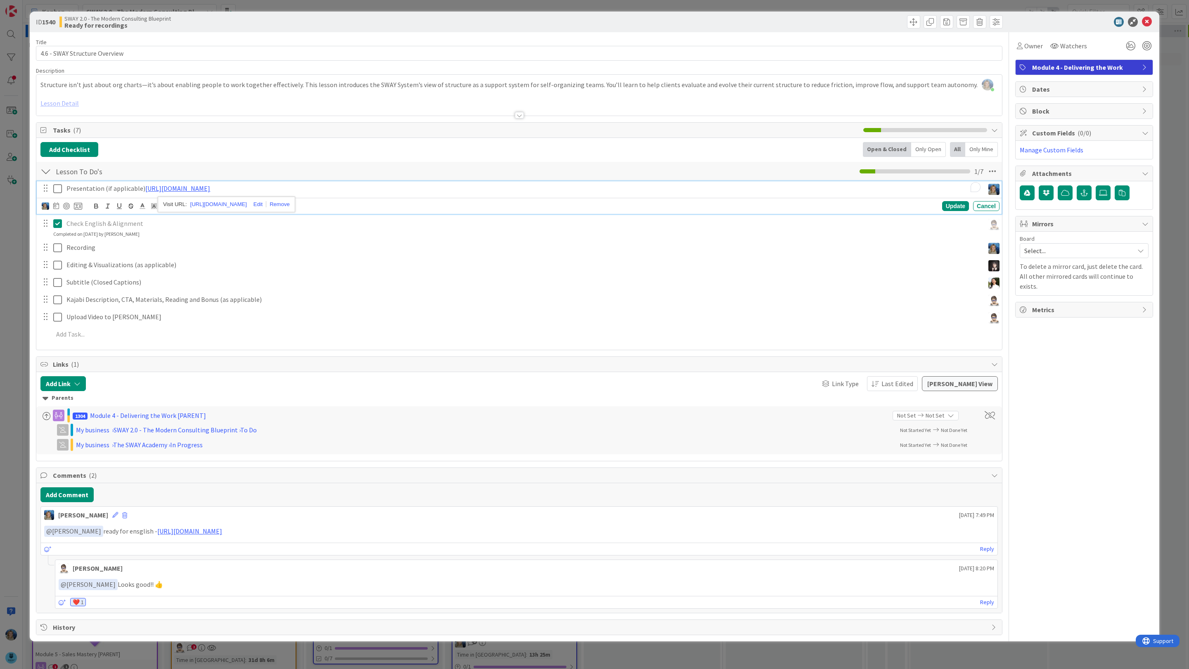
scroll to position [161, 94]
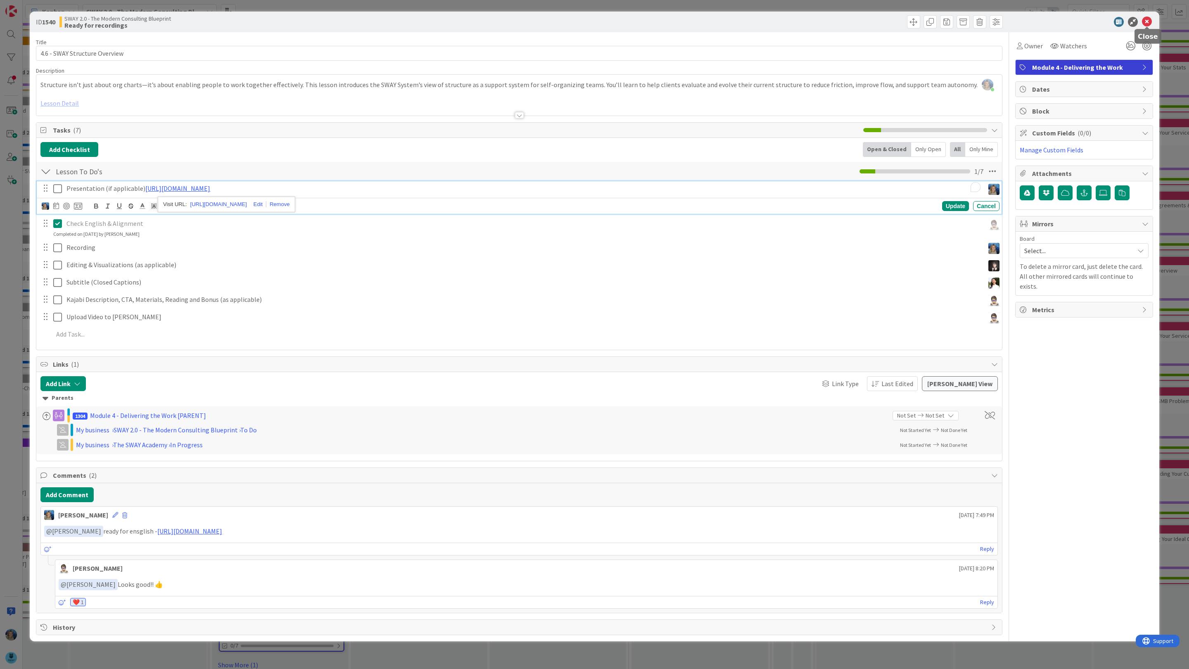
click at [1149, 19] on icon at bounding box center [1147, 22] width 10 height 10
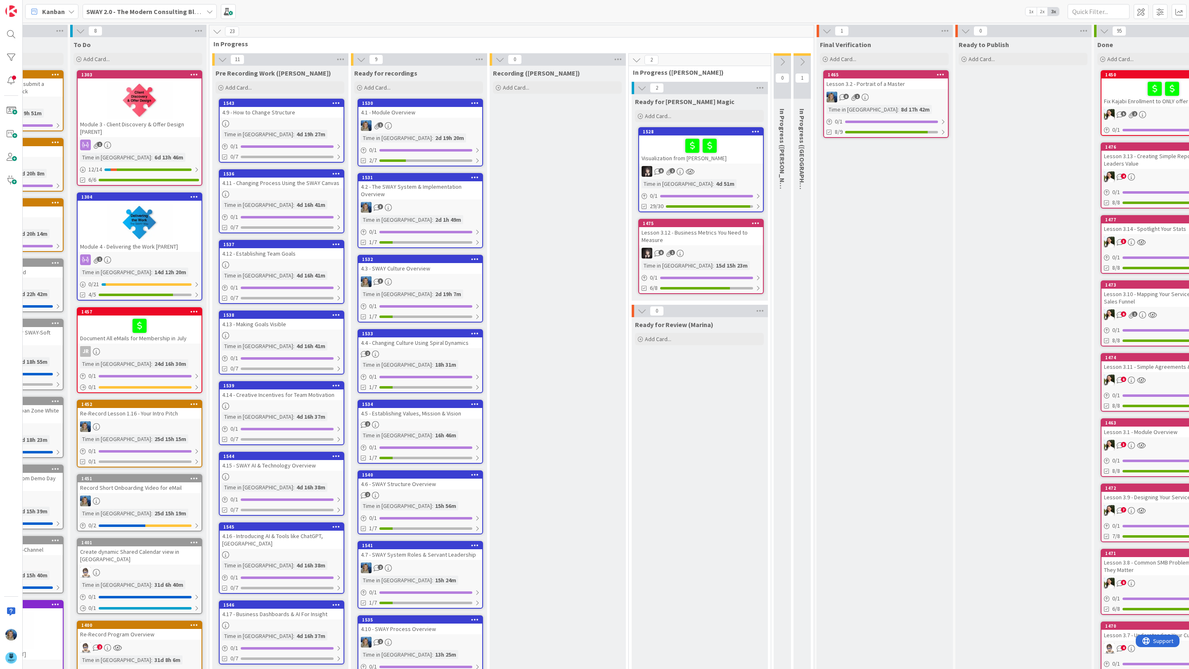
click at [295, 118] on link "1543 4.9 - How to Change Structure Time in Column : 4d 19h 27m 0 / 1 0/7" at bounding box center [282, 131] width 126 height 64
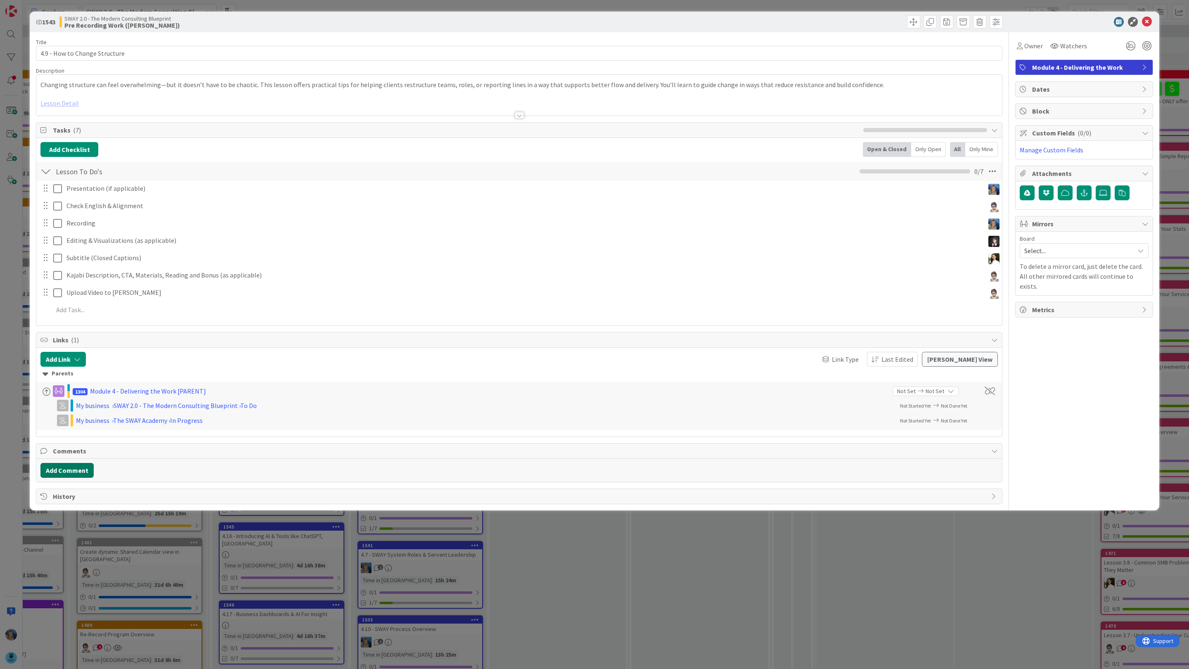
click at [83, 471] on button "Add Comment" at bounding box center [66, 470] width 53 height 15
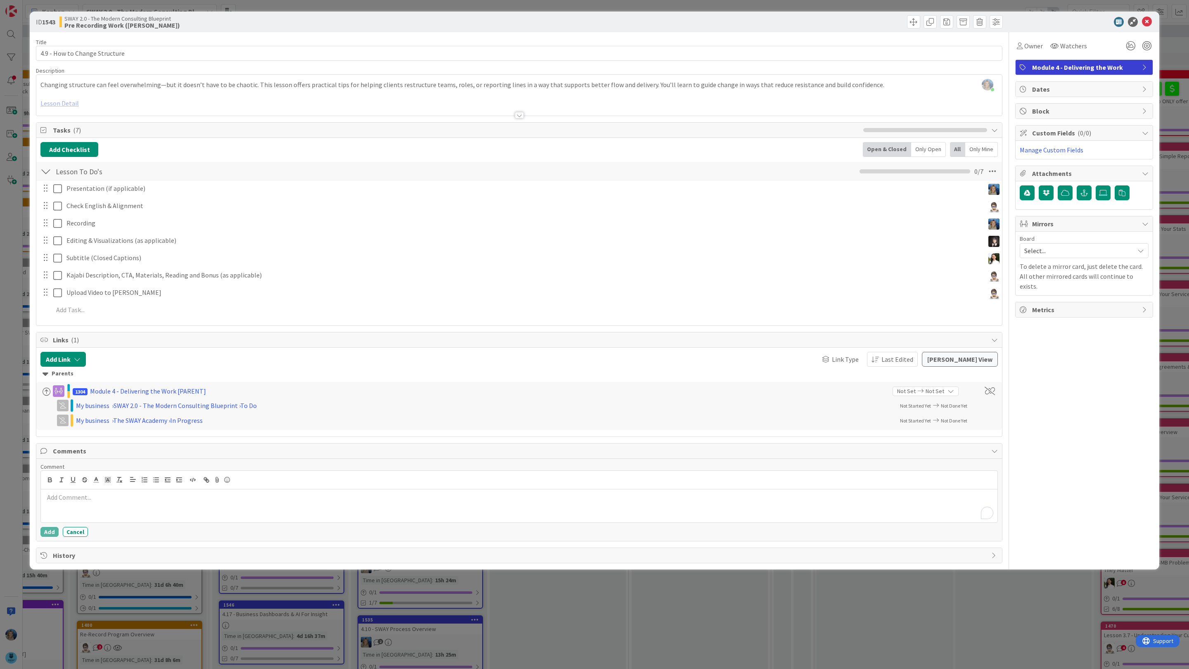
click at [90, 502] on p "To enrich screen reader interactions, please activate Accessibility in Grammarl…" at bounding box center [519, 497] width 950 height 9
click at [97, 613] on li "[PERSON_NAME]" at bounding box center [110, 608] width 131 height 16
click at [369, 508] on div "﻿ @ Tana Parker ﻿ ready for english - https://gamma.app/docs/How-to-Change-Stru…" at bounding box center [519, 505] width 957 height 33
click at [49, 535] on button "Add" at bounding box center [49, 532] width 18 height 10
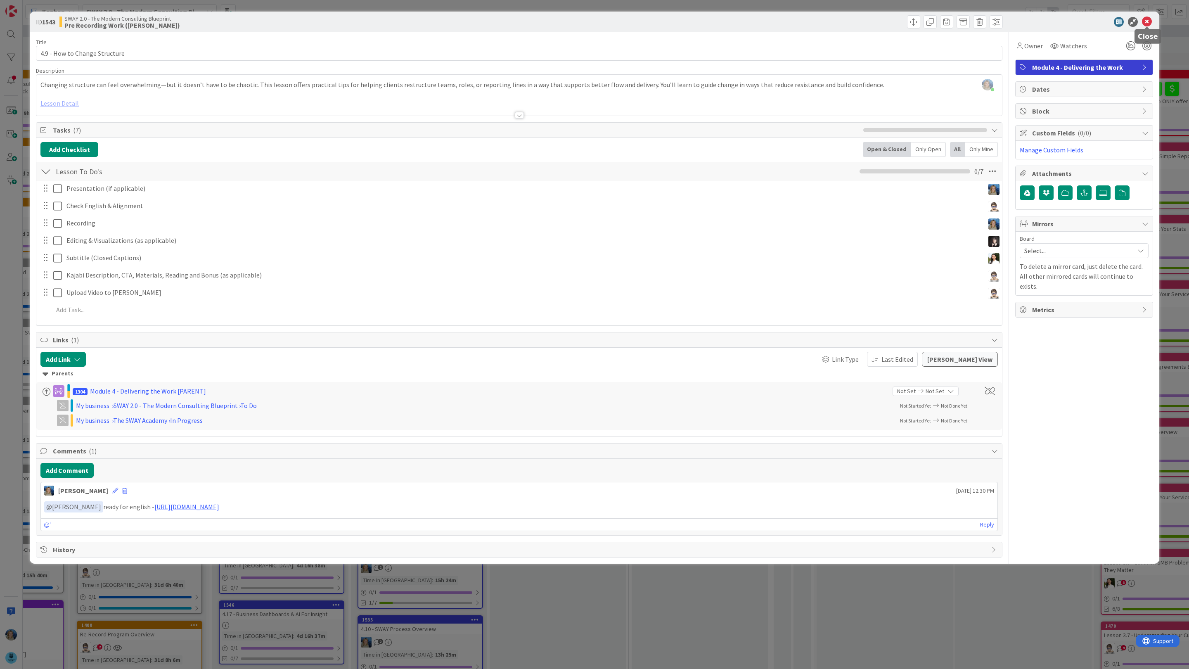
click at [1148, 21] on icon at bounding box center [1147, 22] width 10 height 10
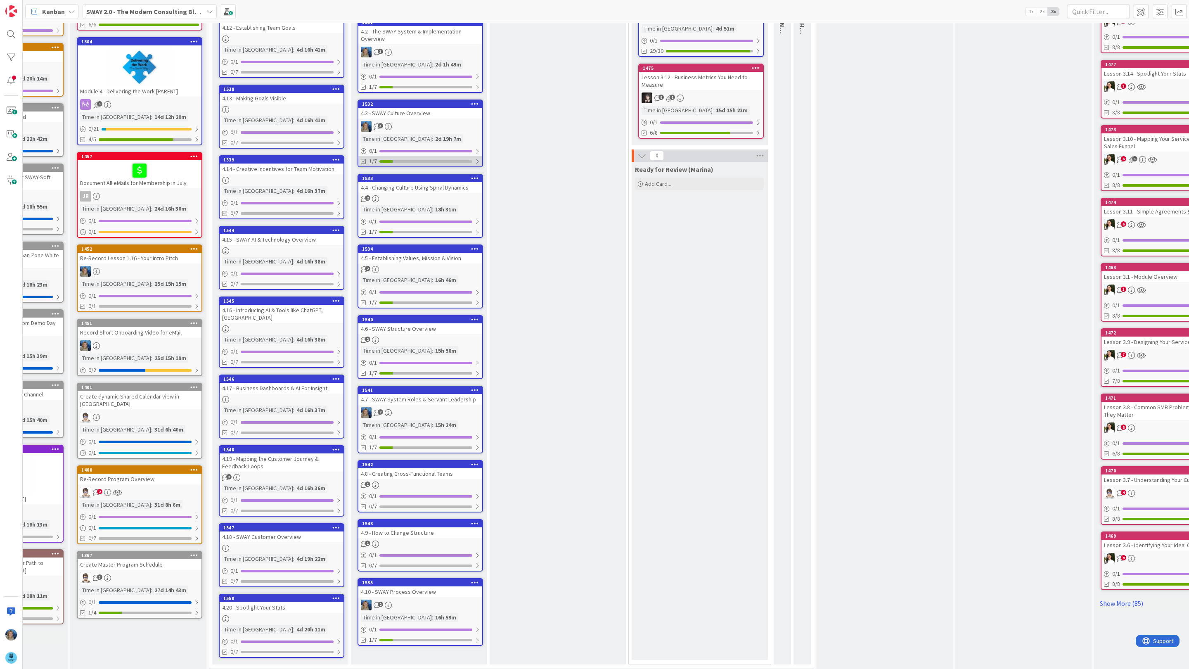
scroll to position [0, 94]
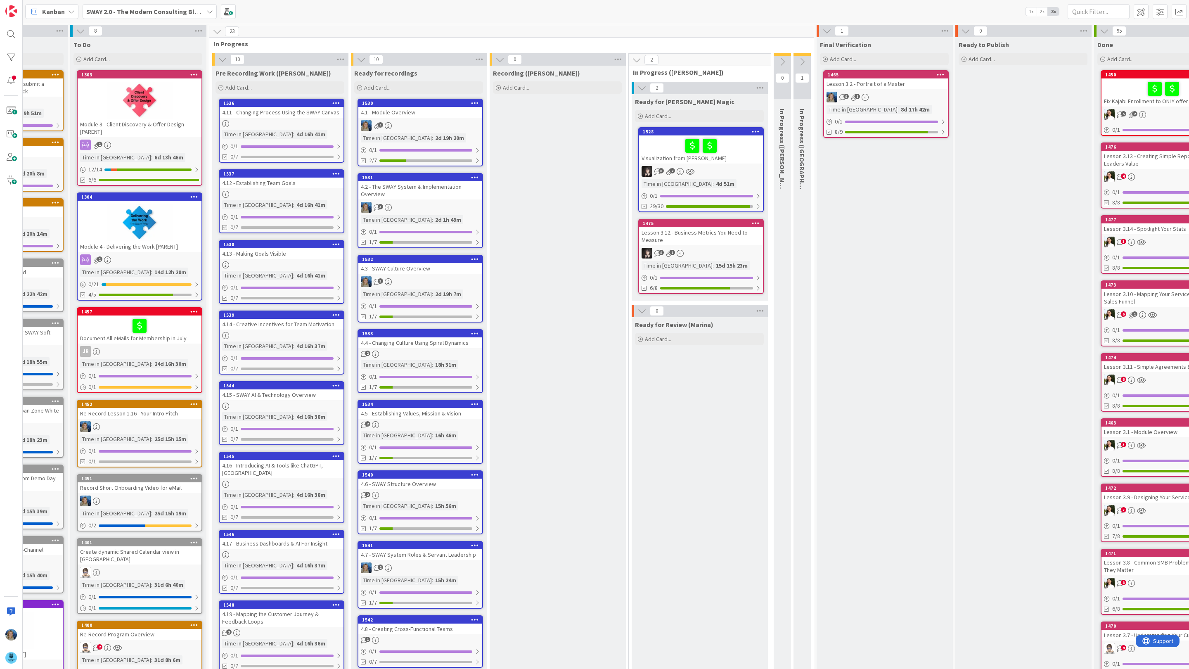
click at [439, 115] on div "4.1 - Module Overview" at bounding box center [420, 112] width 124 height 11
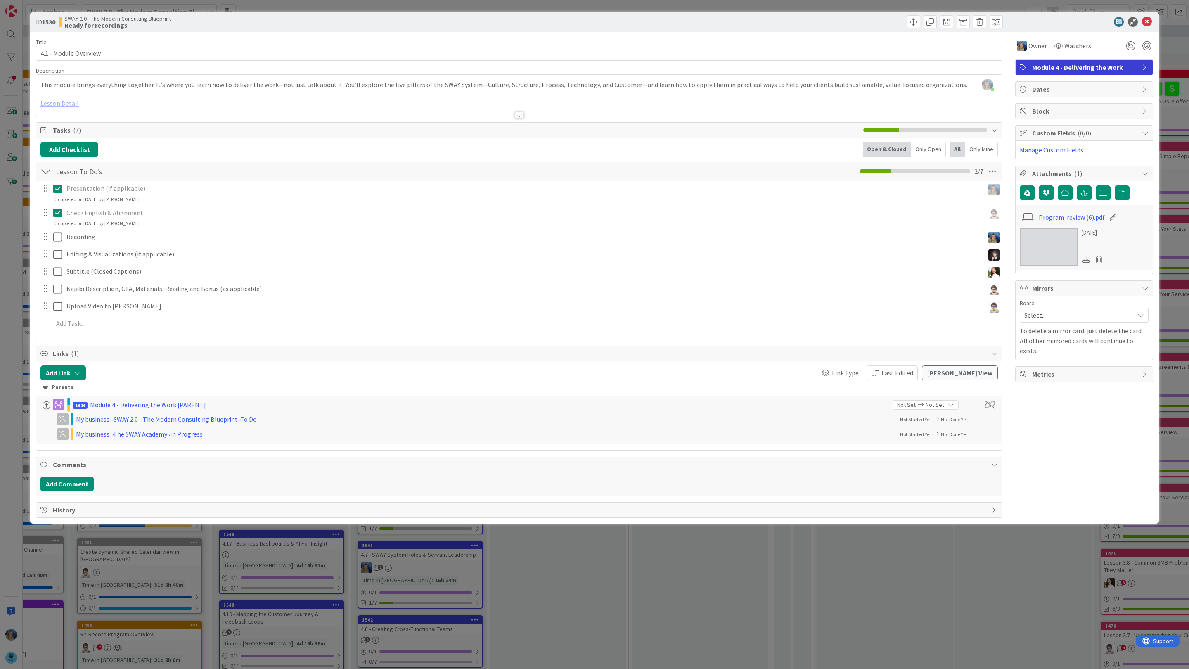
click at [1040, 241] on img at bounding box center [1049, 246] width 58 height 37
click at [1149, 20] on icon at bounding box center [1147, 22] width 10 height 10
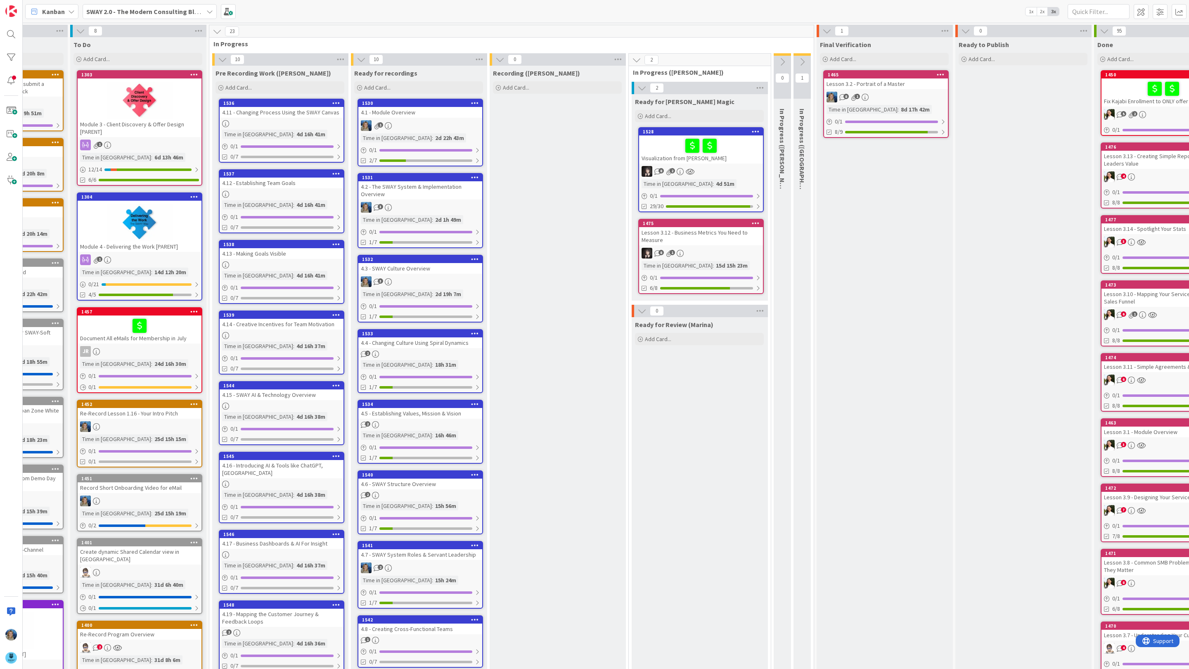
click at [444, 199] on link "1531 4.2 - The SWAY System & Implementation Overview 3 Time in Column : 2d 1h 4…" at bounding box center [421, 210] width 126 height 75
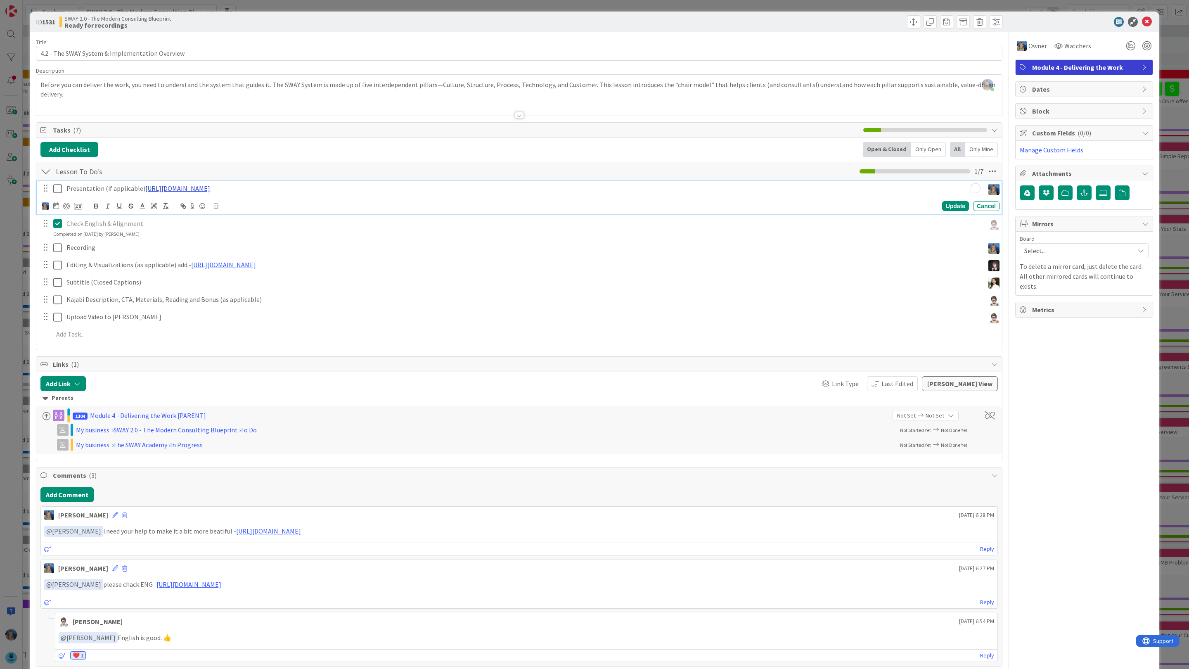
click at [210, 192] on link "https://docs.google.com/presentation/d/1G_xUD7NbGmn1YimyaN7C2adAtbmfy4_qp8mmu5N…" at bounding box center [177, 188] width 65 height 8
click at [265, 204] on link "https://docs.google.com/presentation/d/1G_xUD7NbGmn1YimyaN7C2adAtbmfy4_qp8mmu5N…" at bounding box center [281, 204] width 57 height 11
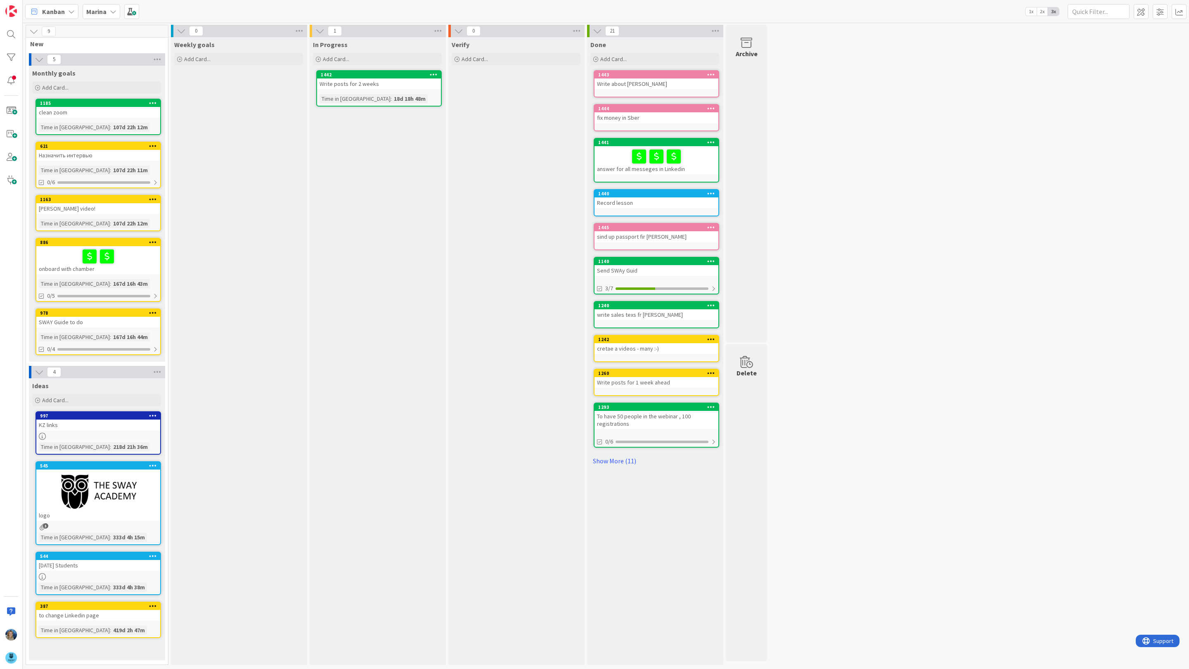
click at [111, 9] on icon at bounding box center [113, 11] width 7 height 7
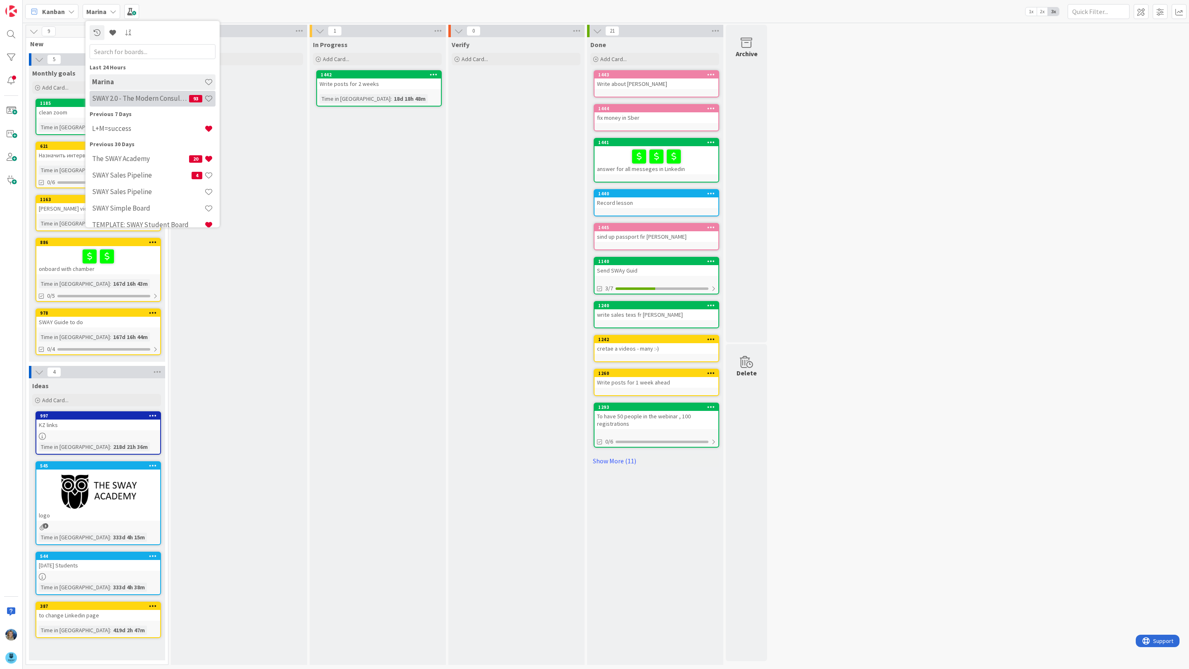
click at [121, 95] on h4 "SWAY 2.0 - The Modern Consulting Blueprint" at bounding box center [140, 98] width 97 height 8
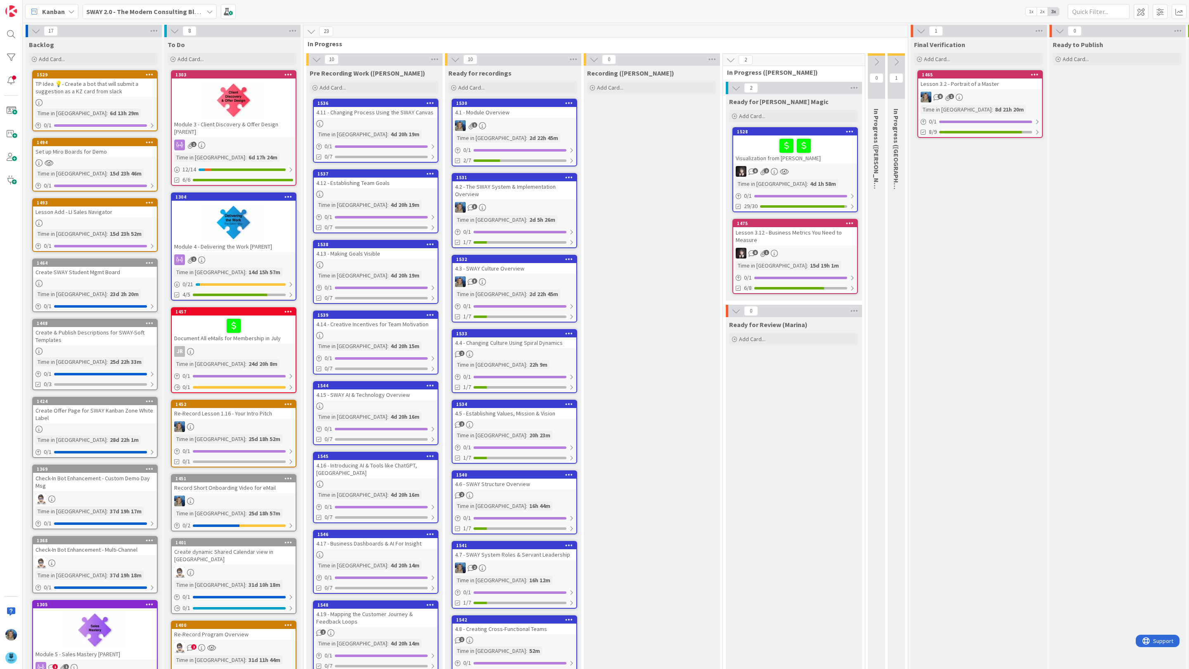
click at [754, 144] on div at bounding box center [795, 145] width 119 height 17
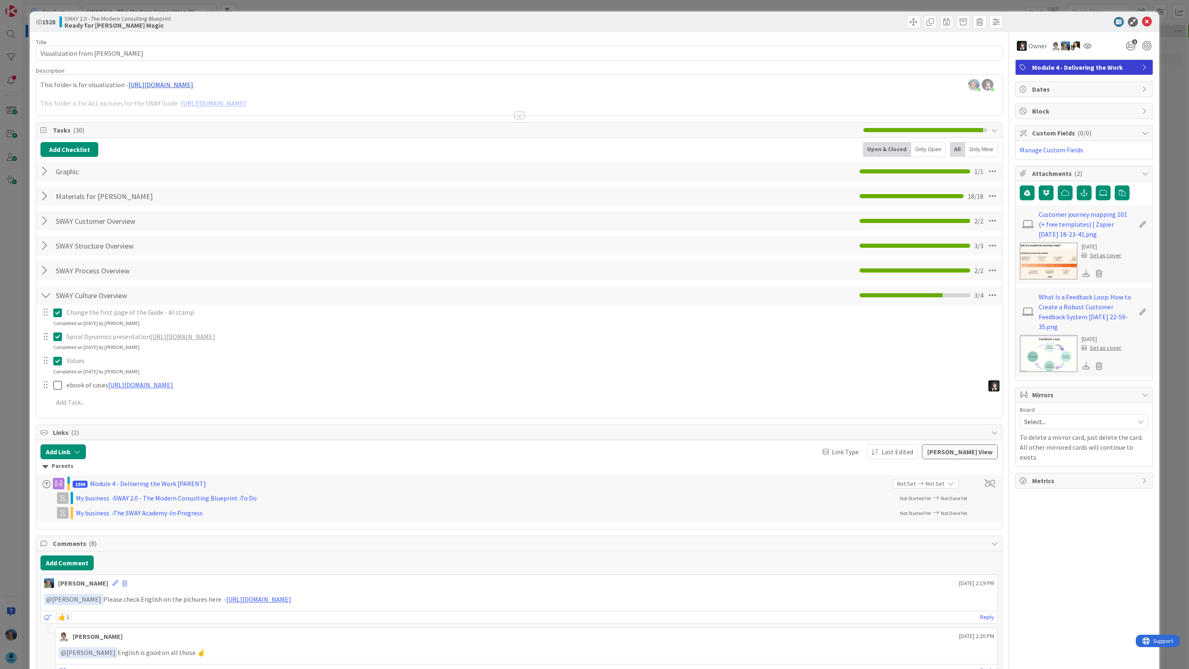
click at [310, 85] on div "[PERSON_NAME] just joined [PERSON_NAME] joined 8 m ago This folder is for visua…" at bounding box center [519, 95] width 966 height 41
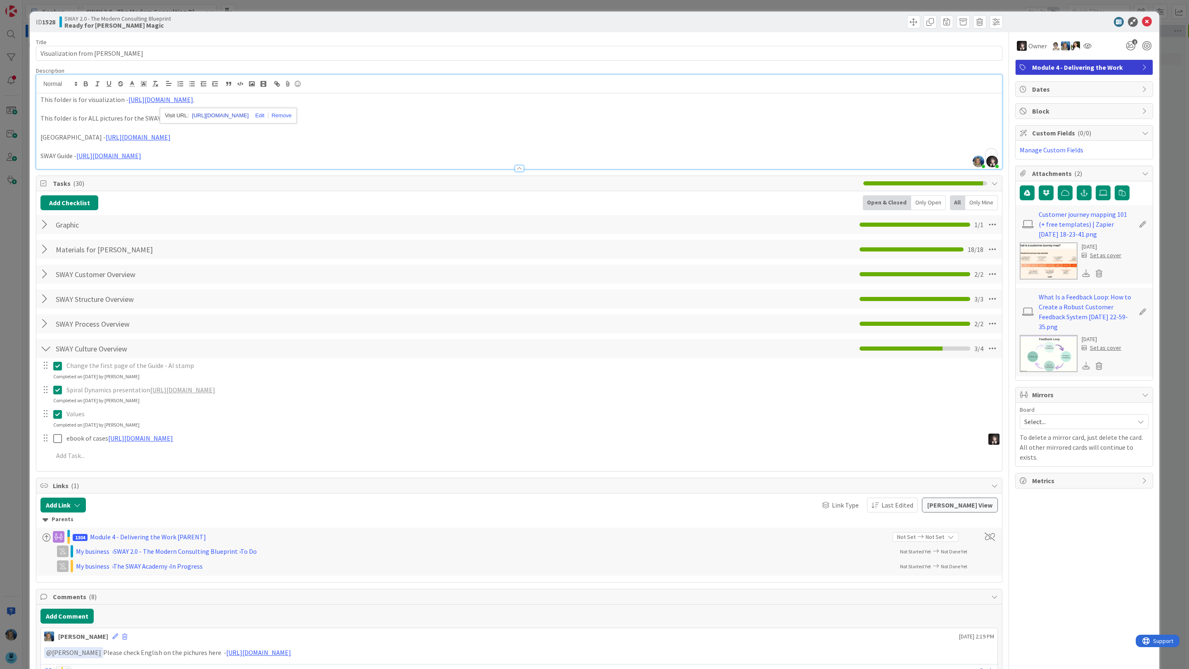
click at [249, 114] on link "[URL][DOMAIN_NAME]" at bounding box center [220, 115] width 57 height 11
click at [1147, 22] on icon at bounding box center [1147, 22] width 10 height 10
